Goal: Information Seeking & Learning: Learn about a topic

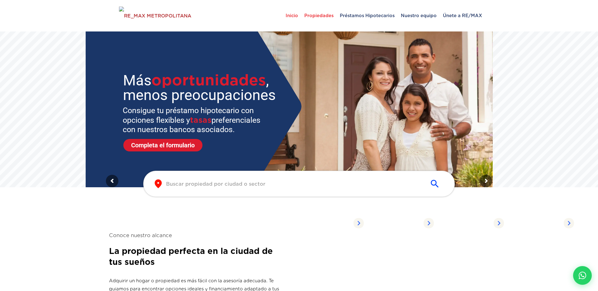
click at [312, 19] on span "Propiedades" at bounding box center [319, 15] width 36 height 19
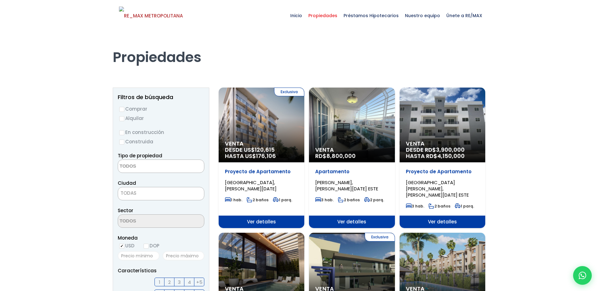
click at [243, 117] on div "Exclusiva Venta DESDE US$ 120,615 HASTA US$ 176,106" at bounding box center [262, 125] width 86 height 75
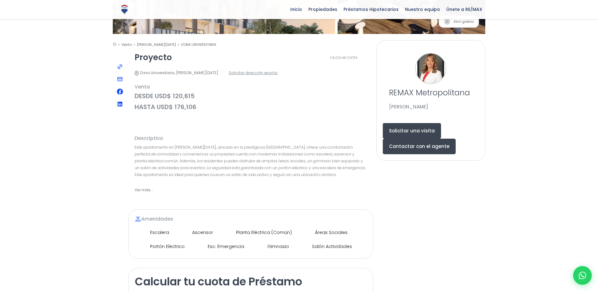
scroll to position [178, 0]
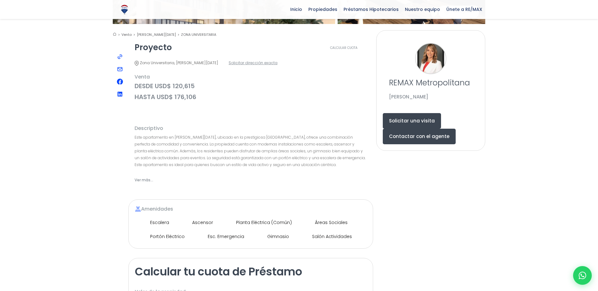
click at [142, 176] on span "Ver más..." at bounding box center [144, 180] width 19 height 8
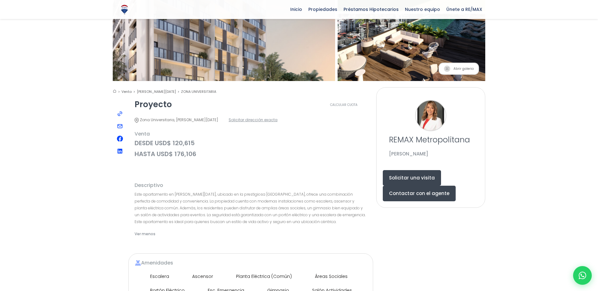
scroll to position [0, 0]
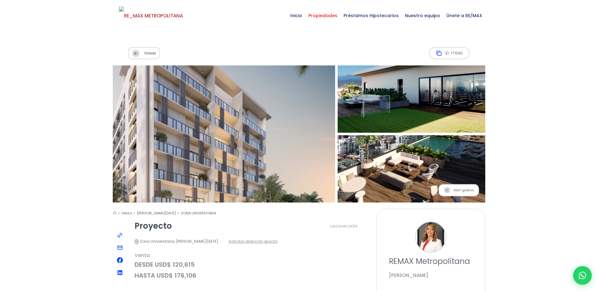
click at [327, 16] on span "Propiedades" at bounding box center [322, 15] width 35 height 19
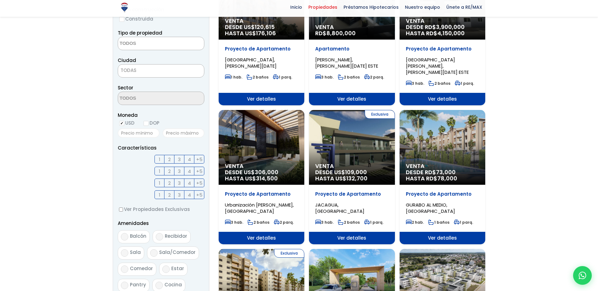
scroll to position [131, 0]
